Goal: Transaction & Acquisition: Subscribe to service/newsletter

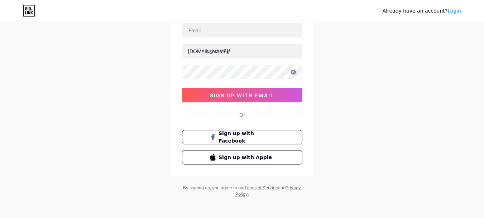
scroll to position [57, 0]
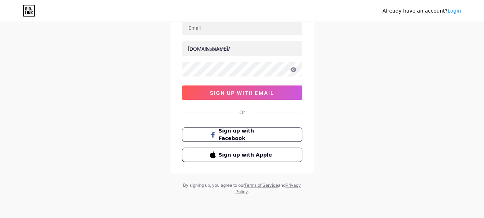
click at [199, 18] on div "Already have an account? Login" at bounding box center [242, 11] width 484 height 22
click at [199, 27] on input "text" at bounding box center [242, 27] width 120 height 14
paste input "[EMAIL_ADDRESS][DOMAIN_NAME]"
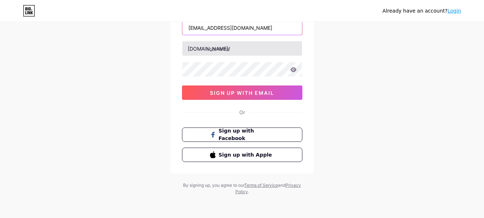
type input "[EMAIL_ADDRESS][DOMAIN_NAME]"
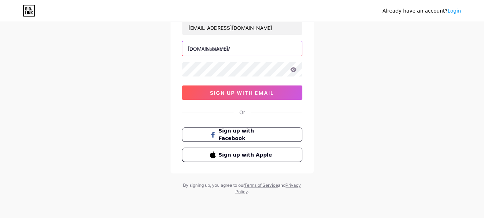
click at [224, 49] on input "text" at bounding box center [242, 48] width 120 height 14
paste input "[DOMAIN_NAME]"
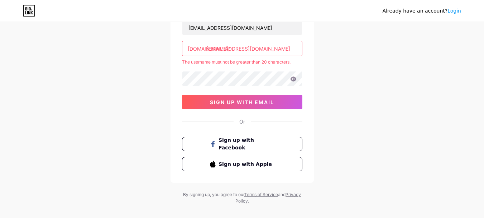
scroll to position [0, 21]
drag, startPoint x: 248, startPoint y: 50, endPoint x: 303, endPoint y: 47, distance: 54.9
click at [303, 47] on div "Create your account [EMAIL_ADDRESS][DOMAIN_NAME] [DOMAIN_NAME]/ brunomaleenhanc…" at bounding box center [242, 85] width 143 height 193
click at [208, 62] on div "The username must not be greater than 20 characters." at bounding box center [242, 62] width 120 height 6
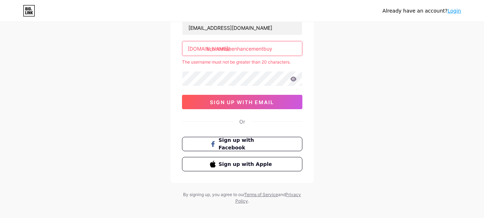
click at [286, 49] on input "brunomaleenhancementbuy" at bounding box center [242, 48] width 120 height 14
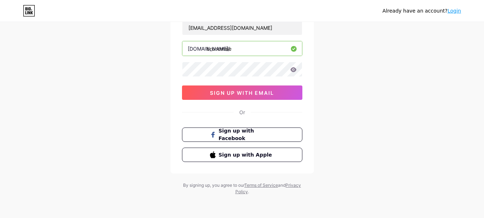
type input "brunomale"
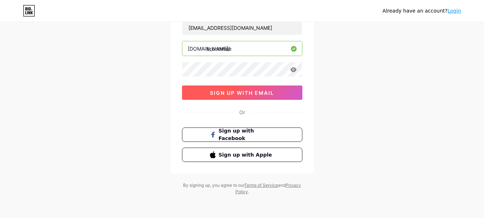
click at [252, 96] on button "sign up with email" at bounding box center [242, 92] width 120 height 14
